Goal: Task Accomplishment & Management: Manage account settings

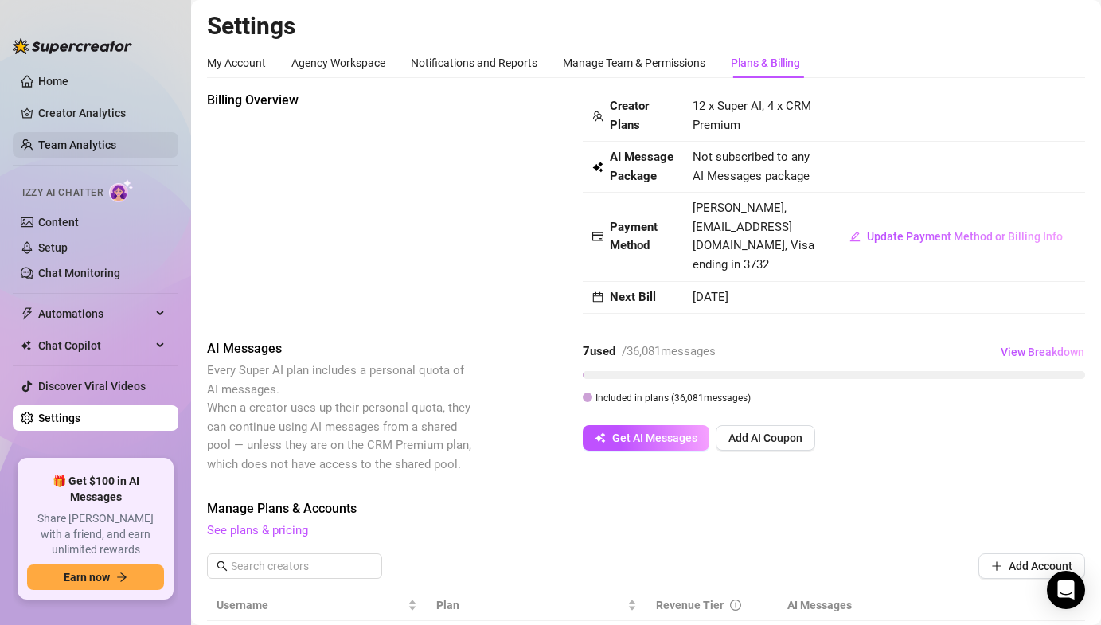
click at [80, 139] on link "Team Analytics" at bounding box center [77, 145] width 78 height 13
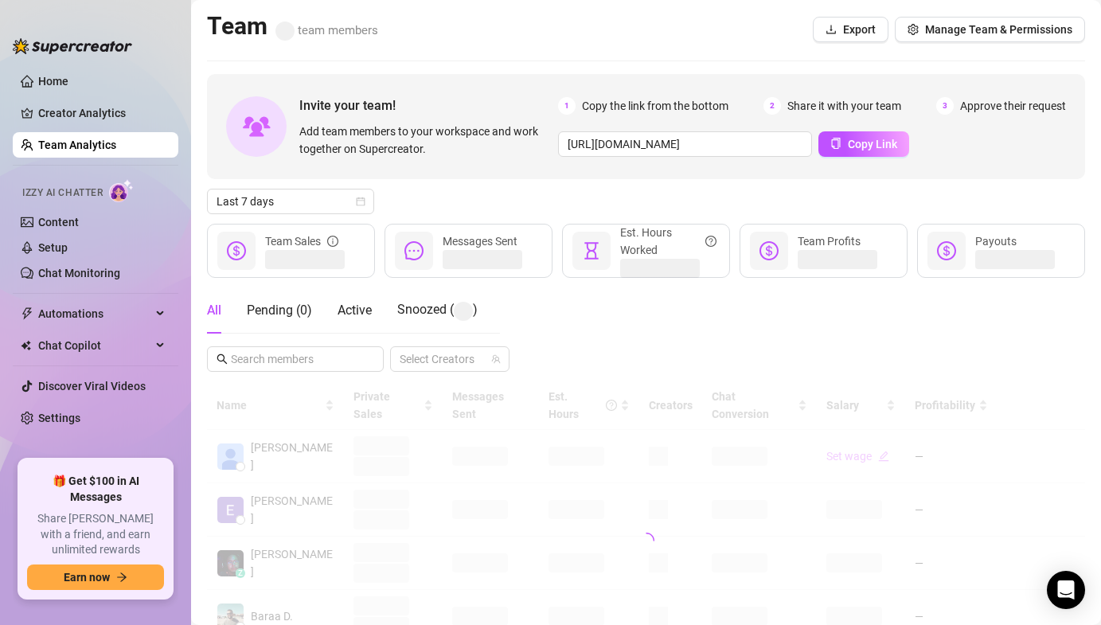
click at [79, 143] on link "Team Analytics" at bounding box center [77, 145] width 78 height 13
click at [972, 29] on span "Manage Team & Permissions" at bounding box center [998, 29] width 147 height 13
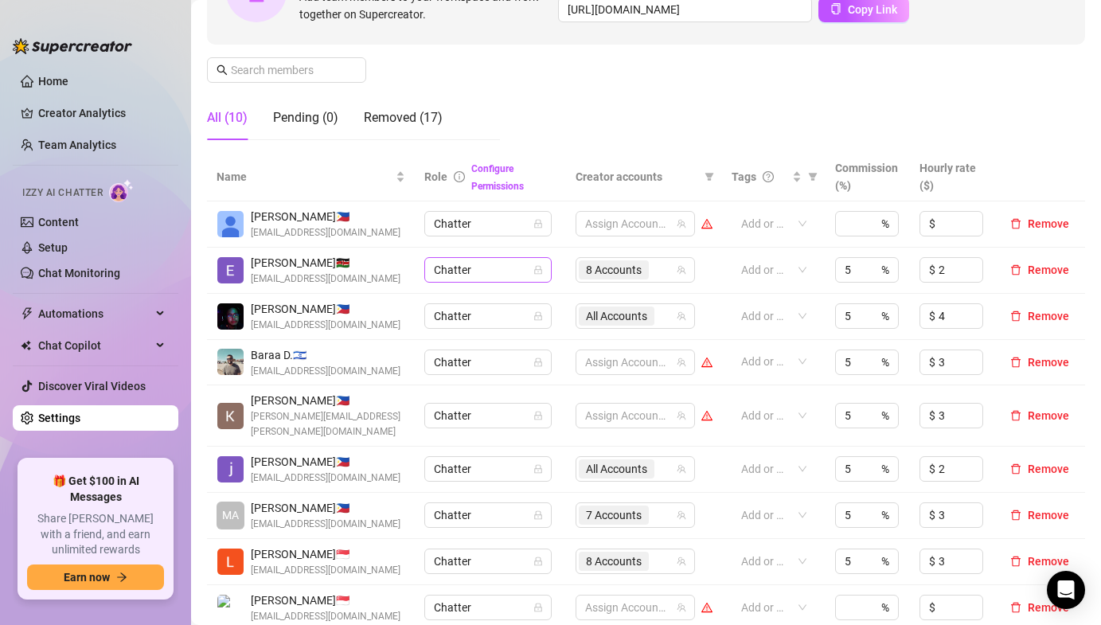
scroll to position [211, 0]
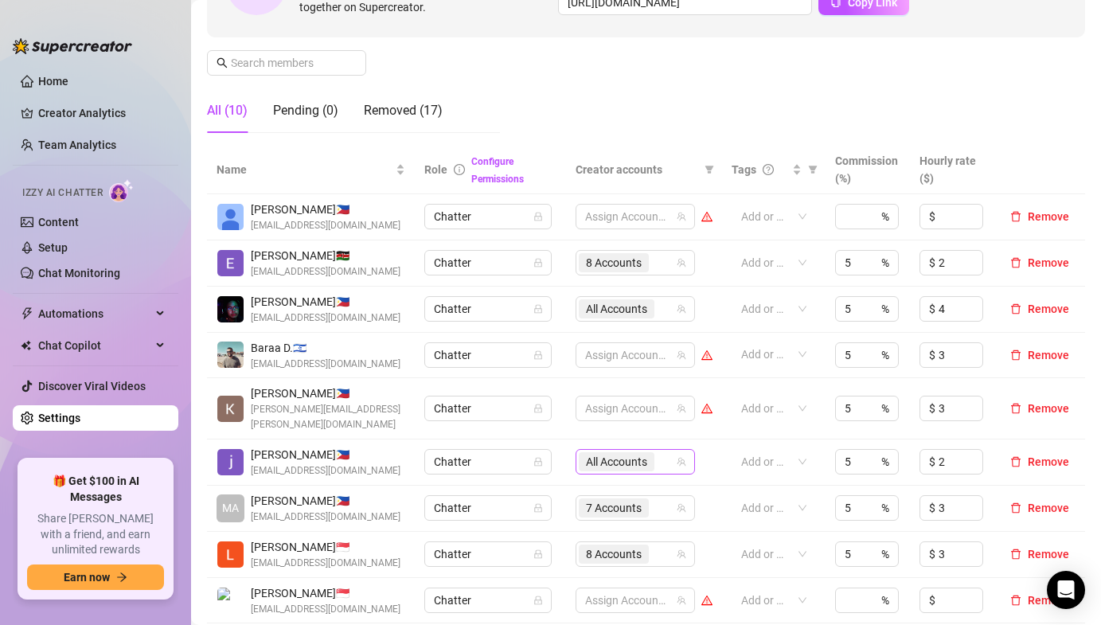
click at [593, 453] on span "All Accounts" at bounding box center [616, 462] width 61 height 18
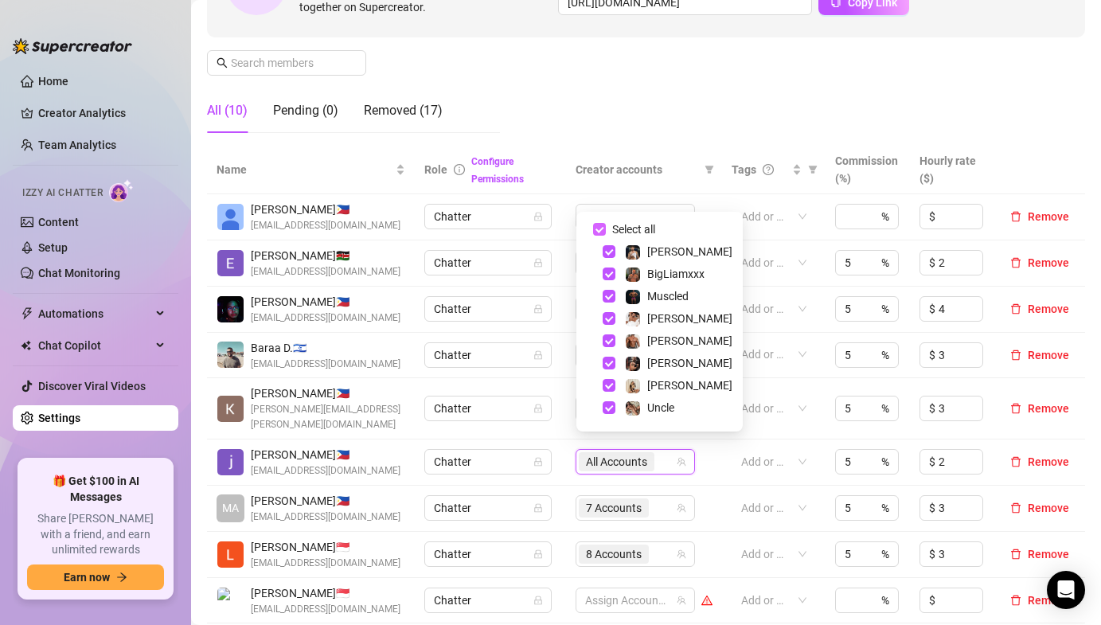
click at [601, 229] on input "Select all" at bounding box center [599, 229] width 13 height 13
checkbox input "false"
click at [519, 81] on div "Manage Team Members Manage your team members, their commission and hourly rate,…" at bounding box center [646, 13] width 878 height 266
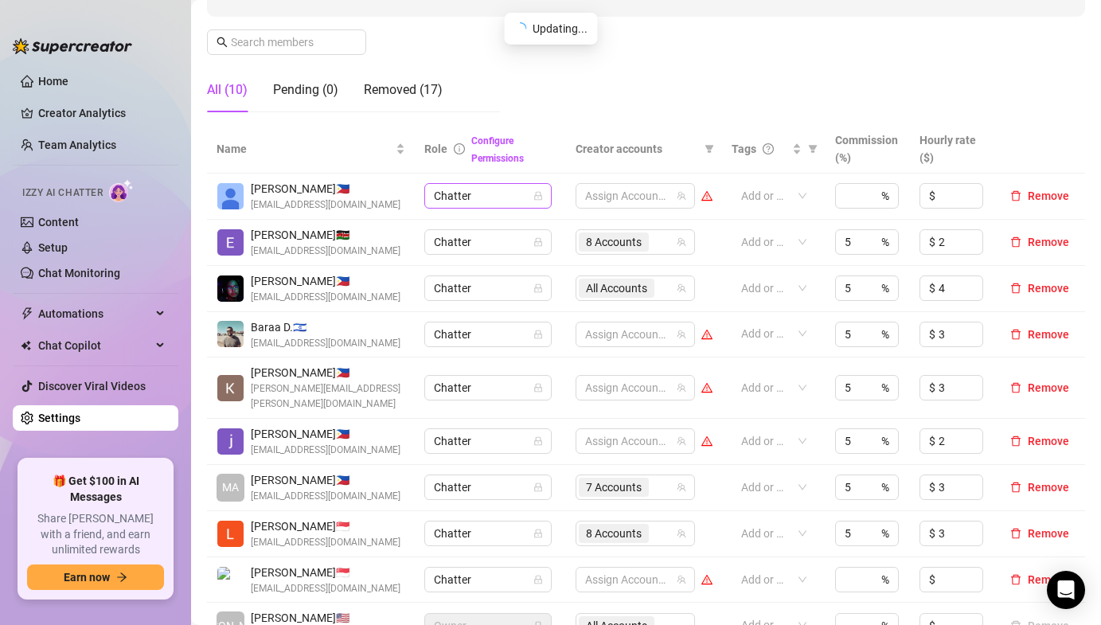
scroll to position [233, 0]
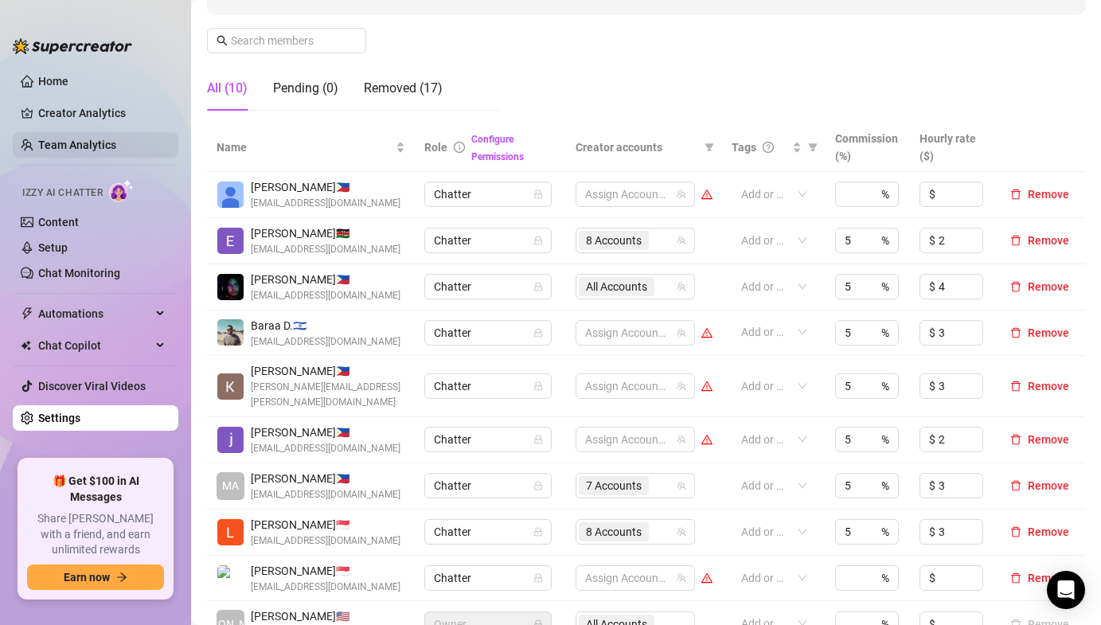
click at [99, 143] on link "Team Analytics" at bounding box center [77, 145] width 78 height 13
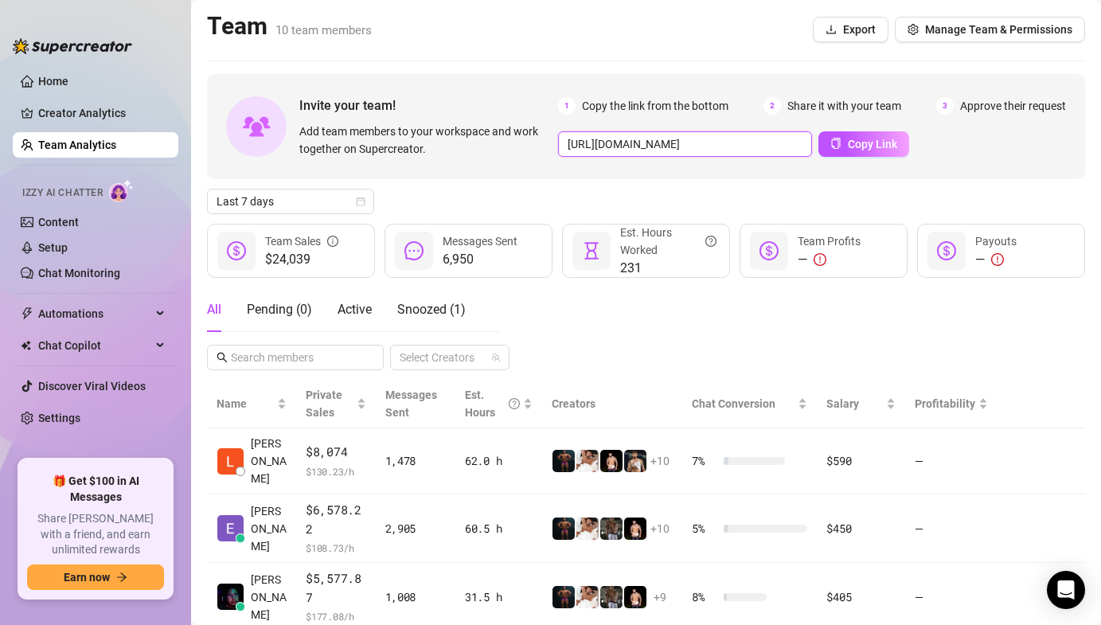
click at [672, 145] on input "[URL][DOMAIN_NAME]" at bounding box center [685, 143] width 254 height 25
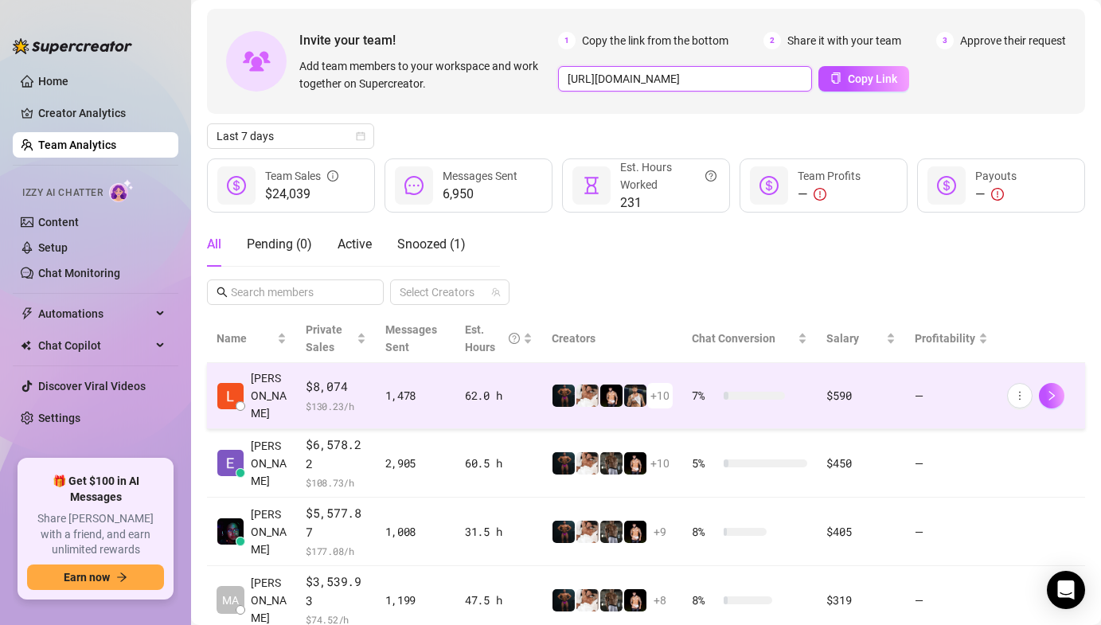
scroll to position [73, 0]
